Goal: Transaction & Acquisition: Purchase product/service

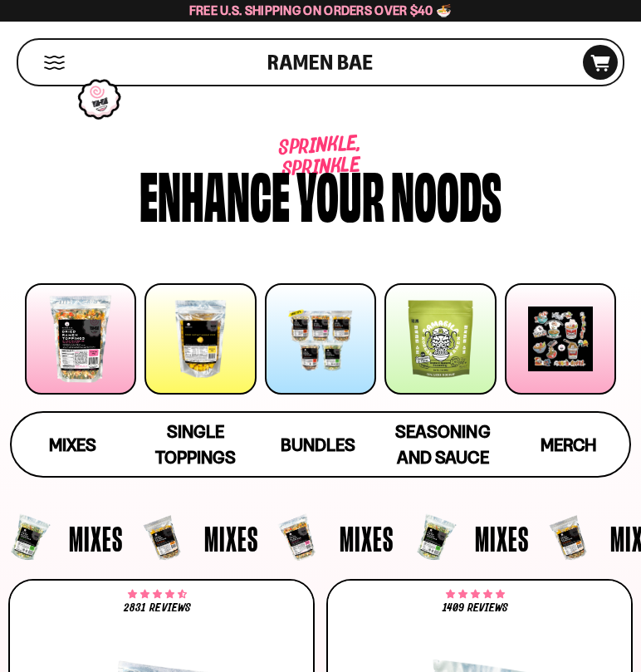
click at [304, 445] on span "Bundles" at bounding box center [318, 444] width 75 height 21
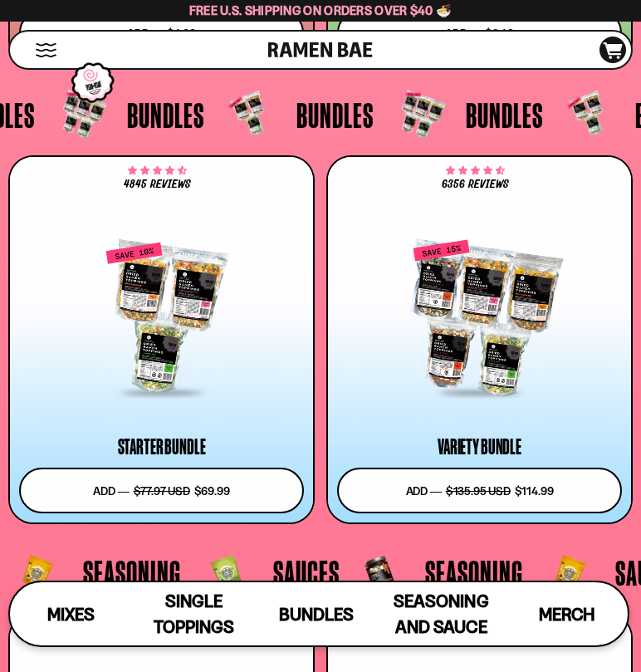
scroll to position [5501, 0]
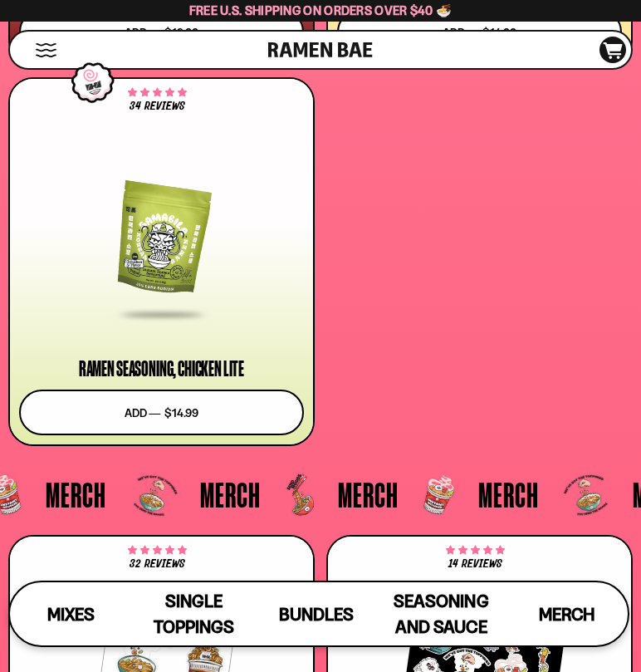
click at [50, 617] on span "Mixes" at bounding box center [70, 614] width 47 height 21
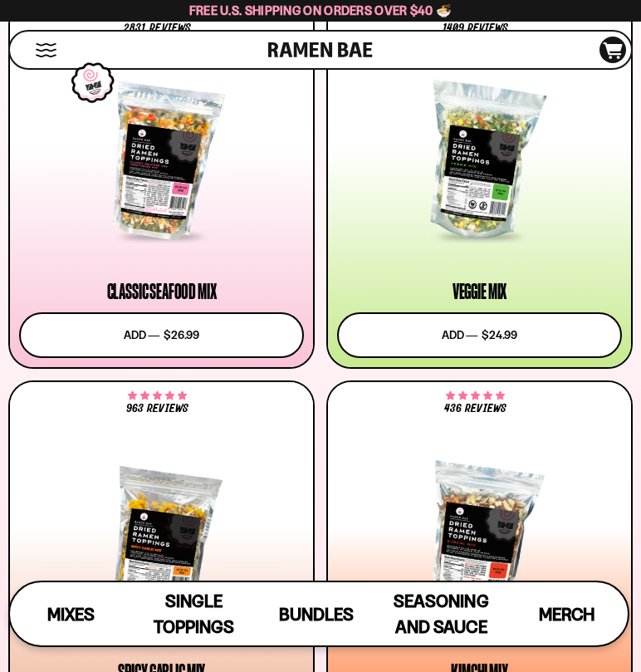
scroll to position [558, 0]
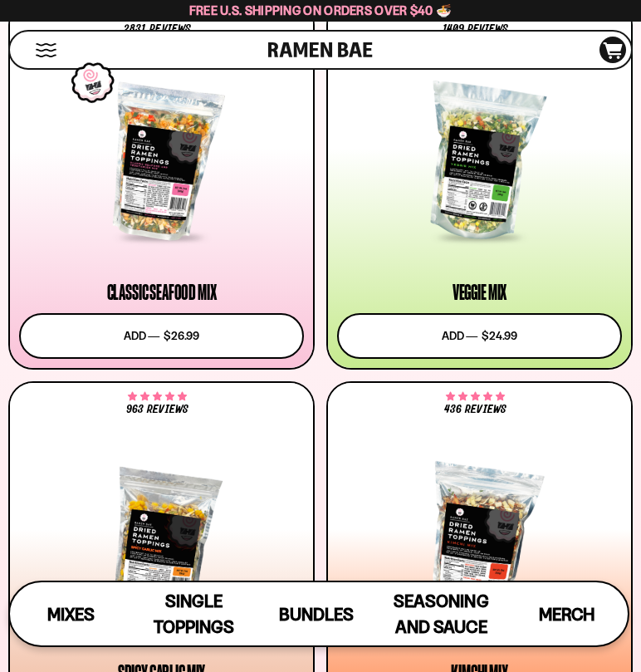
click at [152, 232] on span at bounding box center [162, 237] width 100 height 17
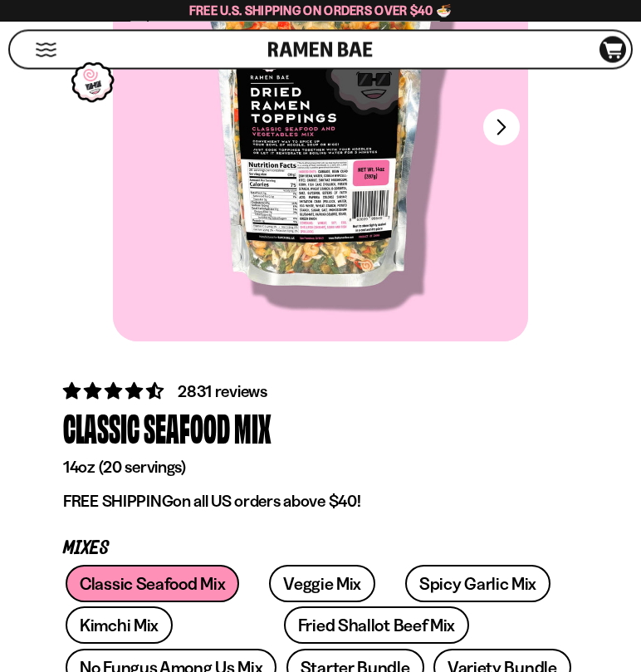
scroll to position [221, 0]
click at [286, 671] on link "Starter Bundle" at bounding box center [355, 666] width 138 height 37
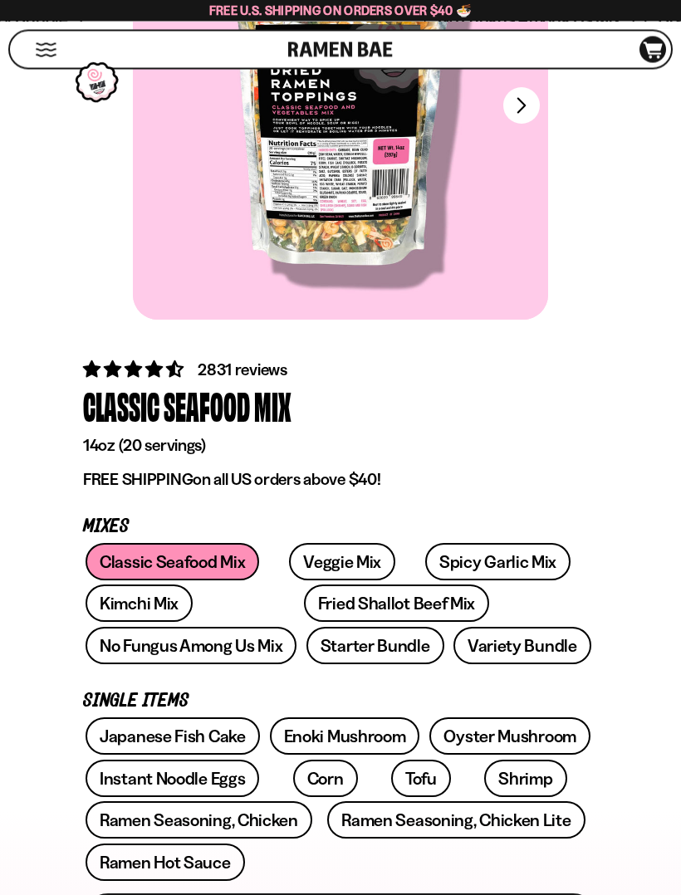
scroll to position [240, 0]
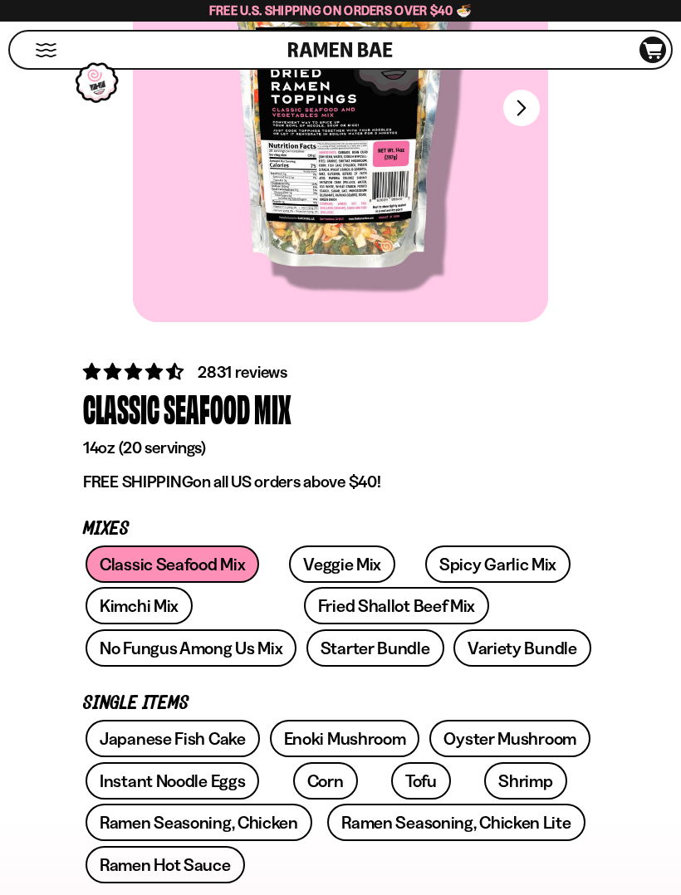
click at [453, 646] on link "Variety Bundle" at bounding box center [522, 647] width 138 height 37
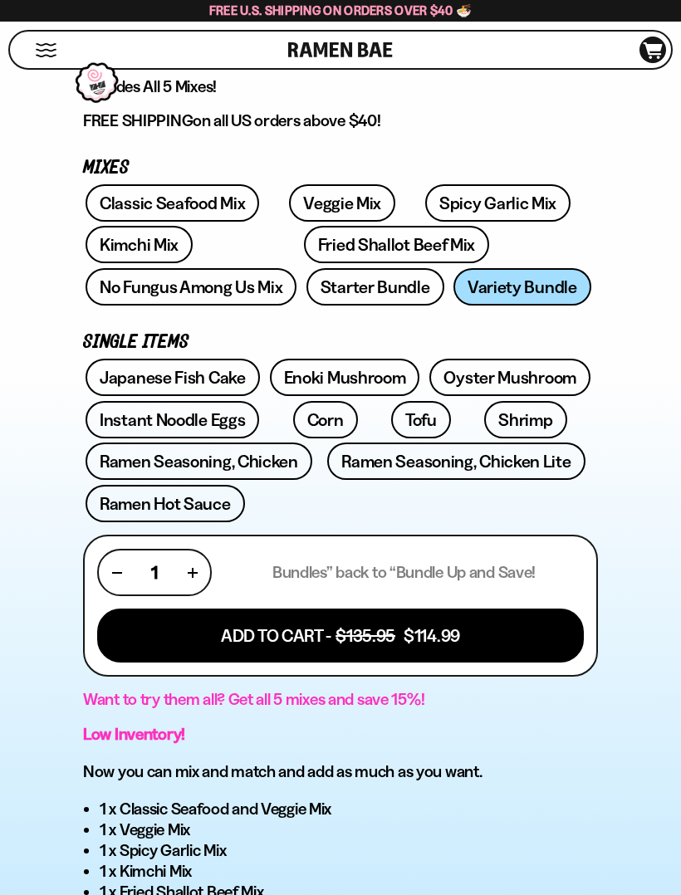
scroll to position [602, 0]
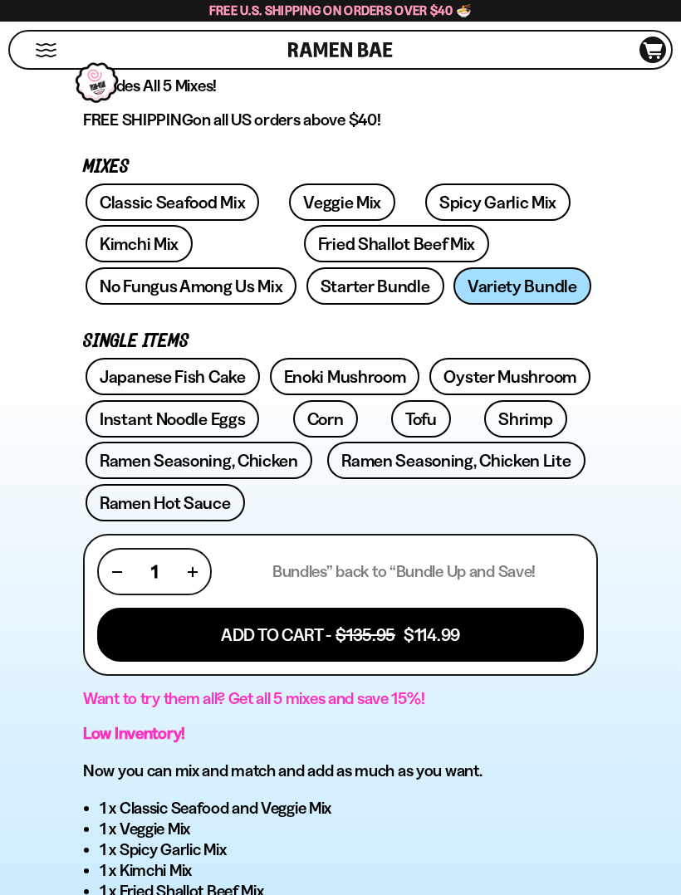
click at [315, 638] on button "Add To Cart - $135.95 $114.99" at bounding box center [340, 635] width 487 height 54
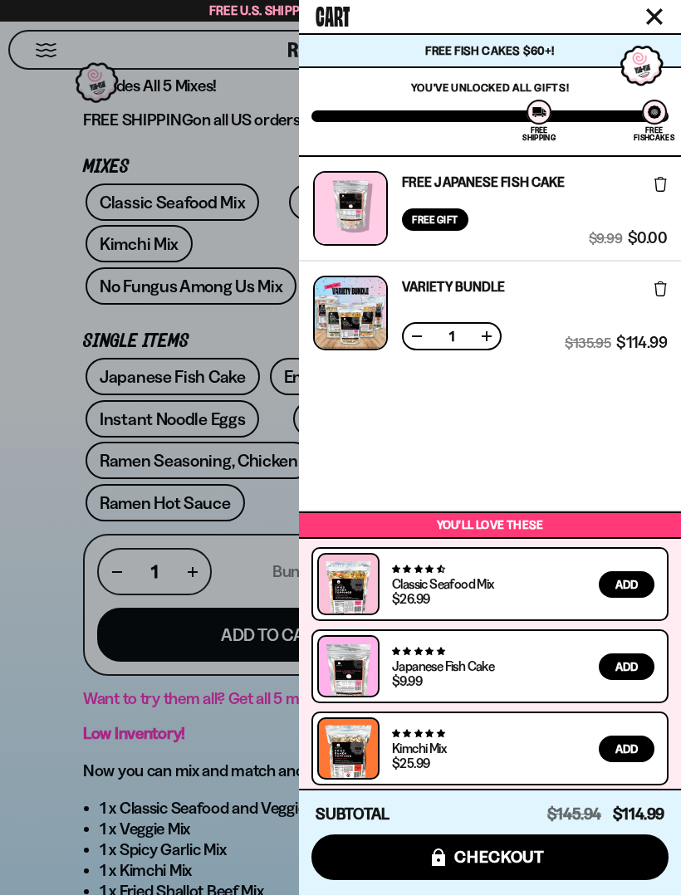
click at [470, 866] on span "checkout" at bounding box center [499, 857] width 90 height 18
